Goal: Information Seeking & Learning: Check status

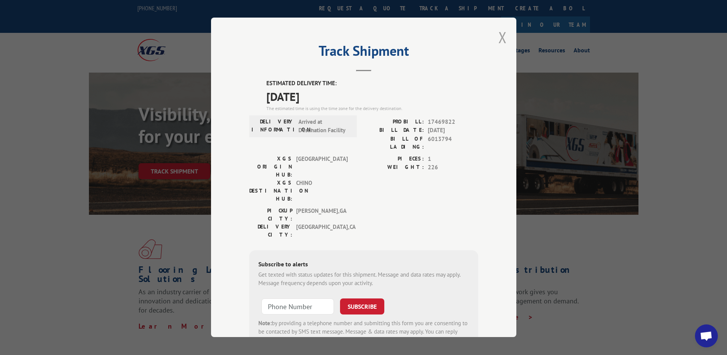
click at [500, 40] on button "Close modal" at bounding box center [503, 37] width 8 height 20
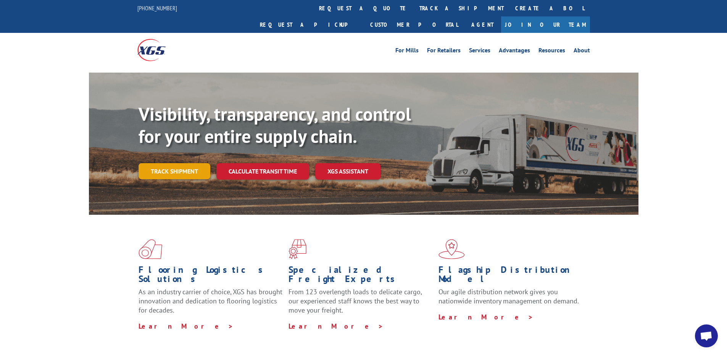
click at [200, 163] on link "Track shipment" at bounding box center [175, 171] width 72 height 16
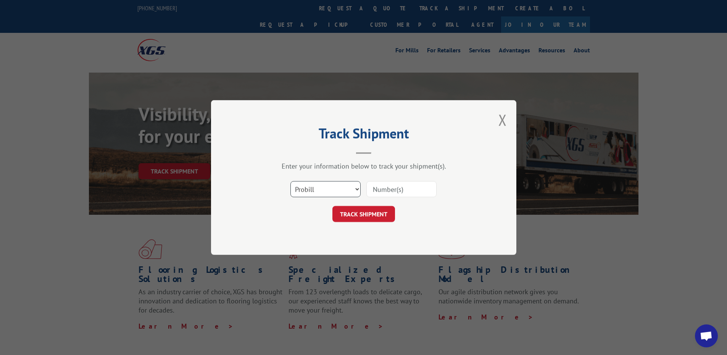
click at [333, 192] on select "Select category... Probill BOL PO" at bounding box center [326, 189] width 70 height 16
select select "bol"
click at [291, 181] on select "Select category... Probill BOL PO" at bounding box center [326, 189] width 70 height 16
paste input "5193932"
type input "5193932"
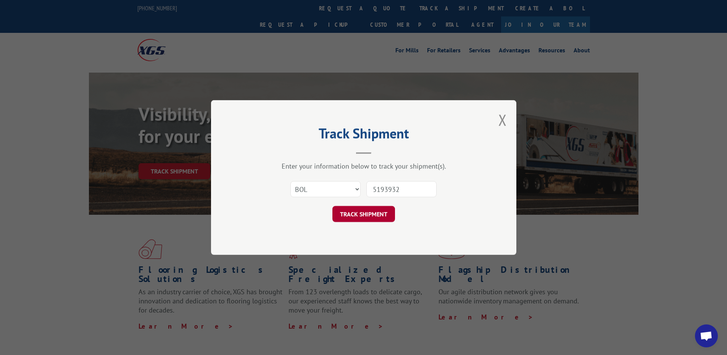
click at [359, 214] on button "TRACK SHIPMENT" at bounding box center [364, 214] width 63 height 16
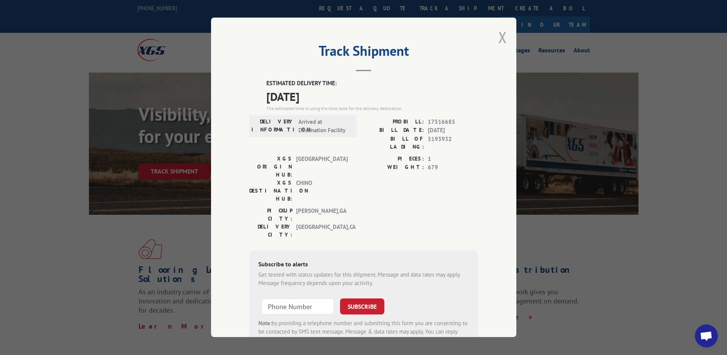
click at [501, 35] on button "Close modal" at bounding box center [503, 37] width 8 height 20
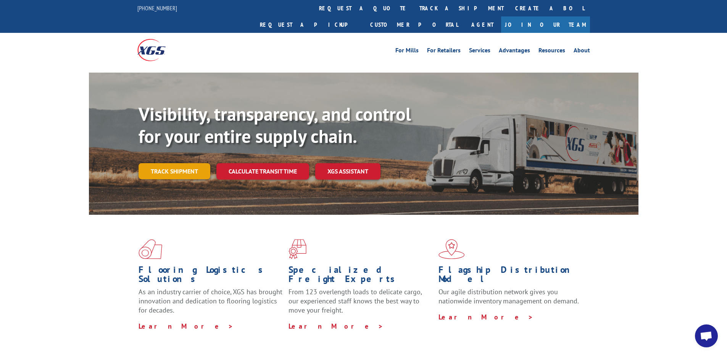
click at [188, 163] on link "Track shipment" at bounding box center [175, 171] width 72 height 16
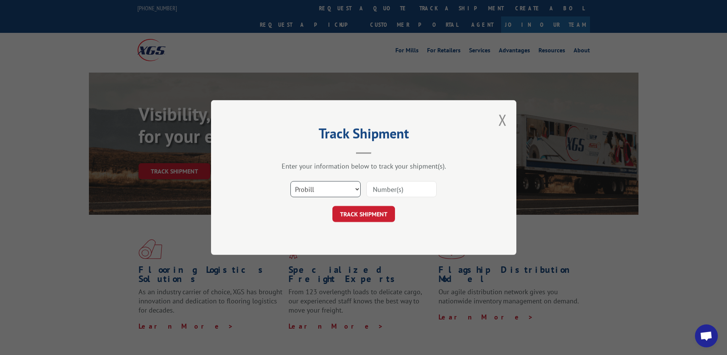
click at [308, 185] on select "Select category... Probill BOL PO" at bounding box center [326, 189] width 70 height 16
select select "bol"
click at [291, 181] on select "Select category... Probill BOL PO" at bounding box center [326, 189] width 70 height 16
click at [387, 188] on input at bounding box center [401, 189] width 70 height 16
paste input "5193932"
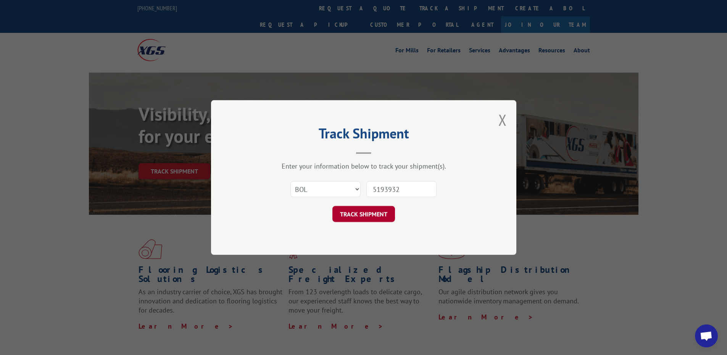
type input "5193932"
click at [370, 210] on button "TRACK SHIPMENT" at bounding box center [364, 214] width 63 height 16
